Goal: Task Accomplishment & Management: Complete application form

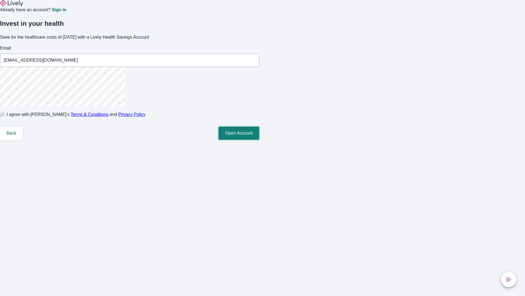
click at [259, 140] on button "Open Account" at bounding box center [239, 132] width 41 height 13
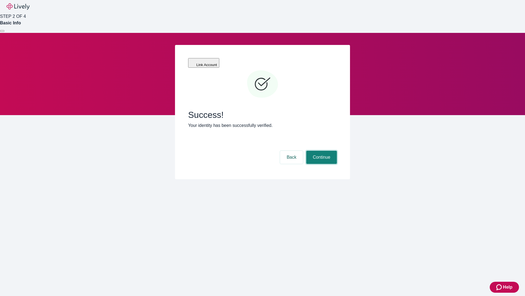
click at [321, 151] on button "Continue" at bounding box center [322, 157] width 31 height 13
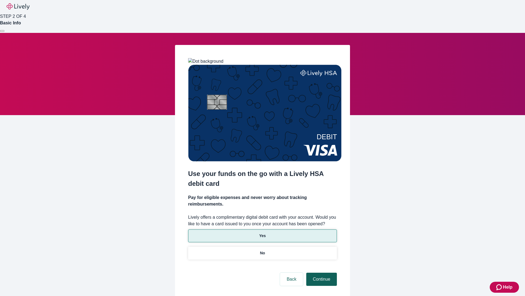
click at [262, 233] on p "Yes" at bounding box center [262, 236] width 7 height 6
click at [321, 272] on button "Continue" at bounding box center [322, 278] width 31 height 13
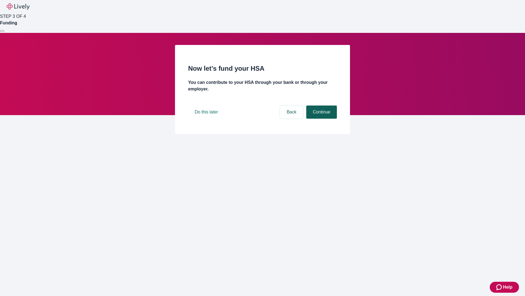
click at [321, 119] on button "Continue" at bounding box center [322, 111] width 31 height 13
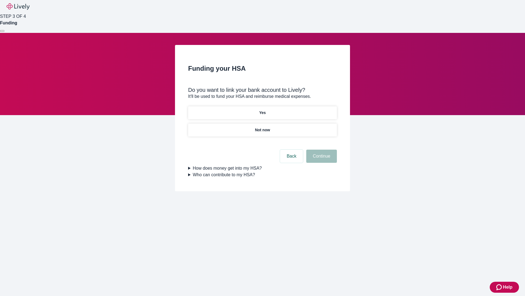
click at [262, 127] on p "Not now" at bounding box center [262, 130] width 15 height 6
click at [321, 159] on button "Continue" at bounding box center [322, 155] width 31 height 13
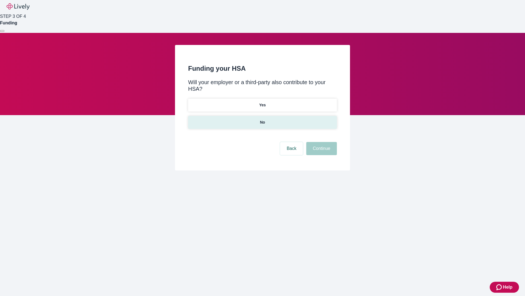
click at [262, 119] on p "No" at bounding box center [262, 122] width 5 height 6
click at [321, 142] on button "Continue" at bounding box center [322, 148] width 31 height 13
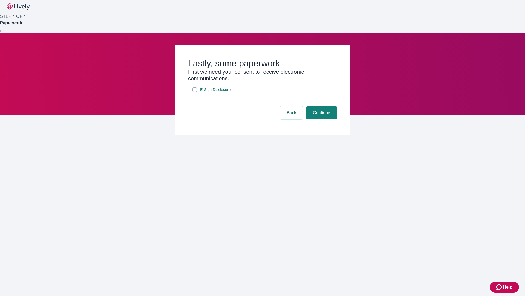
click at [195, 92] on input "E-Sign Disclosure" at bounding box center [195, 89] width 4 height 4
checkbox input "true"
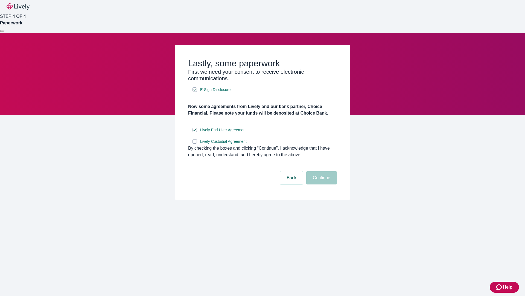
click at [195, 143] on input "Lively Custodial Agreement" at bounding box center [195, 141] width 4 height 4
checkbox input "true"
click at [321, 184] on button "Continue" at bounding box center [322, 177] width 31 height 13
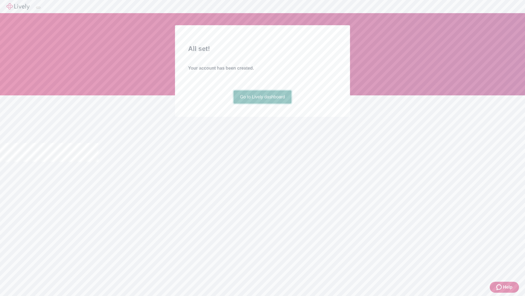
click at [262, 103] on link "Go to Lively dashboard" at bounding box center [263, 96] width 58 height 13
